Goal: Find specific page/section: Find specific page/section

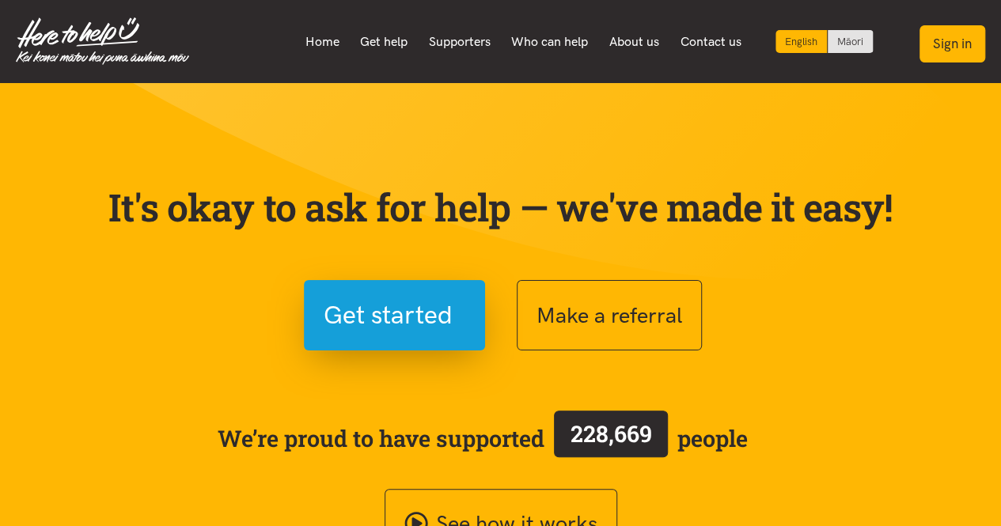
click at [951, 39] on button "Sign in" at bounding box center [953, 43] width 66 height 37
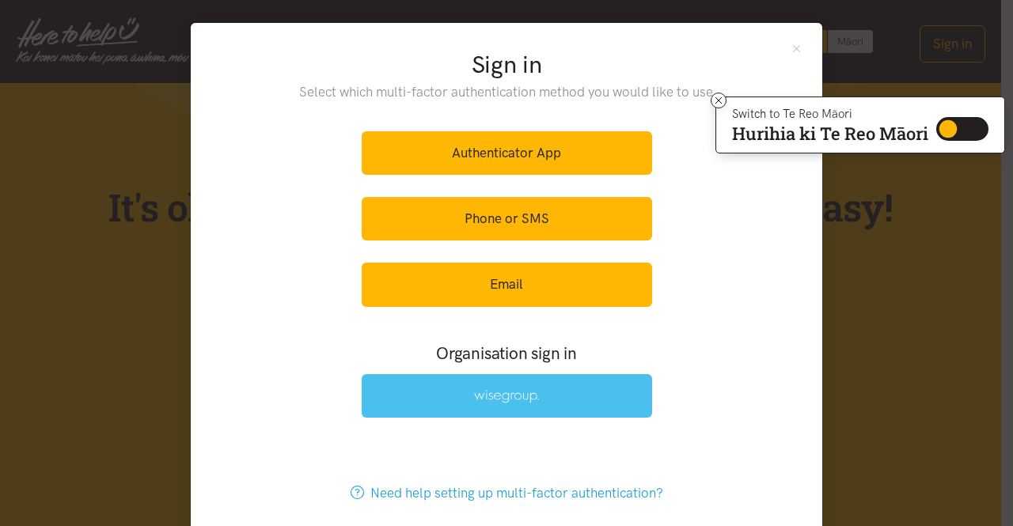
click at [464, 408] on link at bounding box center [507, 396] width 290 height 44
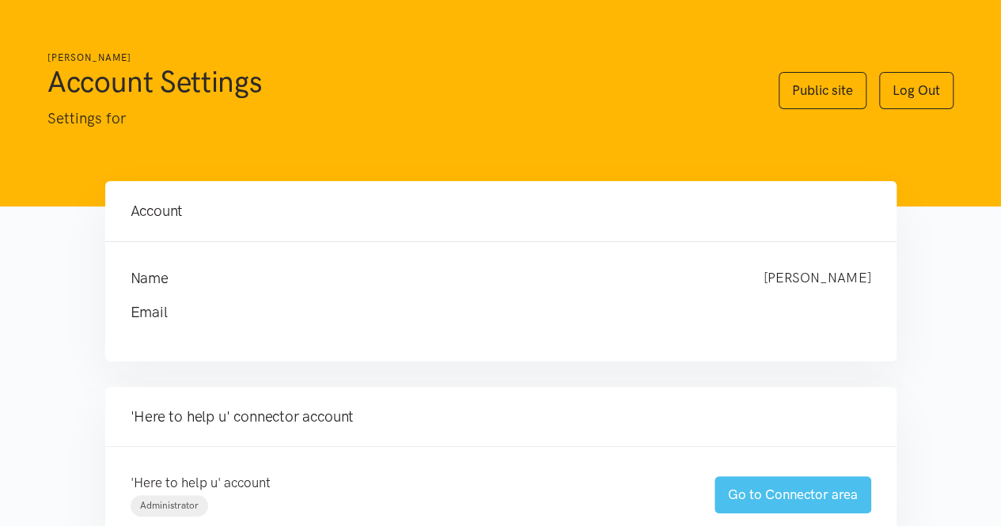
click at [795, 488] on link "Go to Connector area" at bounding box center [793, 494] width 157 height 37
